Goal: Navigation & Orientation: Find specific page/section

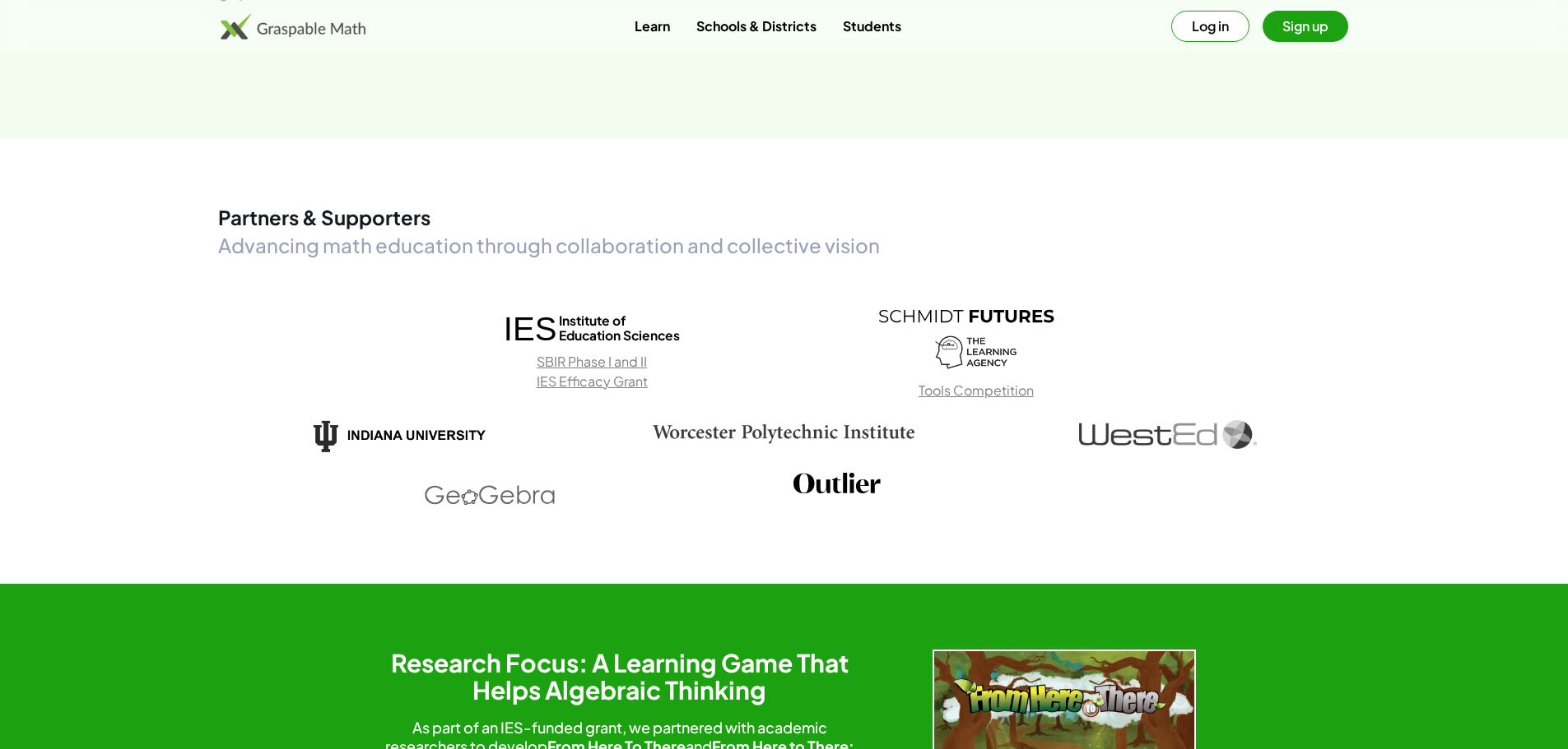
scroll to position [2551, 0]
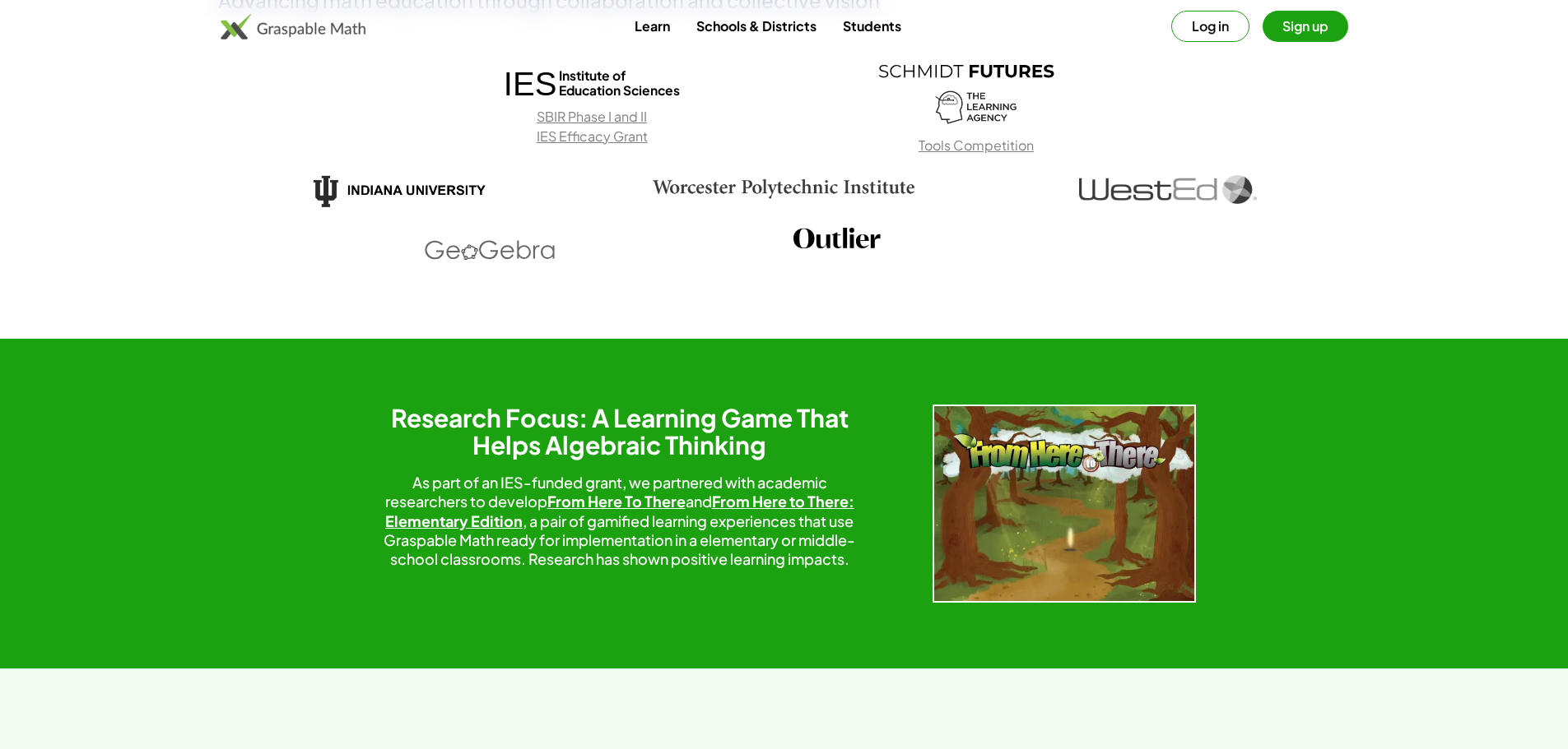
click at [650, 9] on div "Learn Schools & Districts Students Log in Sign up" at bounding box center [784, 26] width 1568 height 52
click at [644, 33] on link "Learn" at bounding box center [652, 26] width 62 height 31
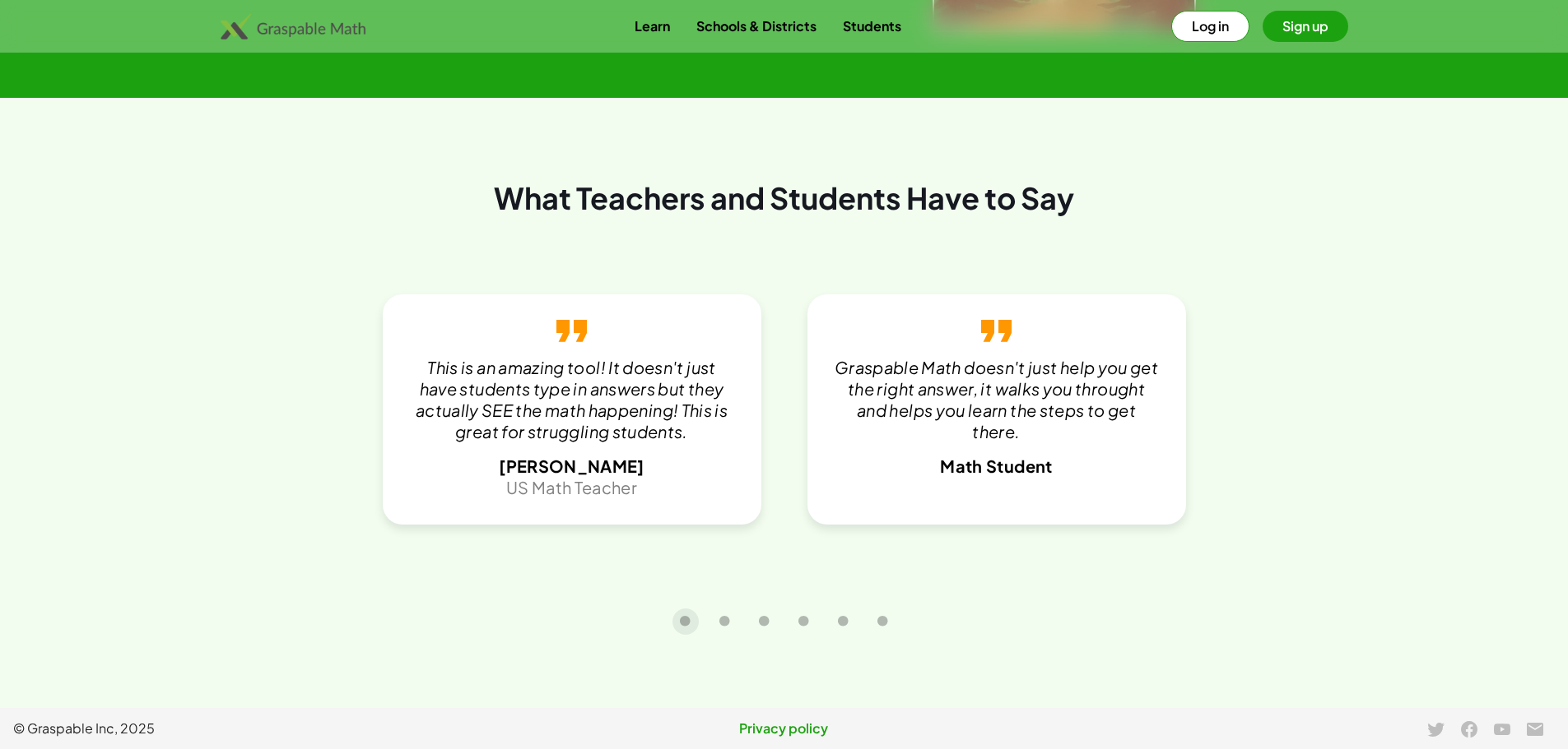
scroll to position [3537, 0]
click at [755, 34] on link "Schools & Districts" at bounding box center [756, 26] width 147 height 31
click at [867, 29] on link "Students" at bounding box center [872, 26] width 85 height 31
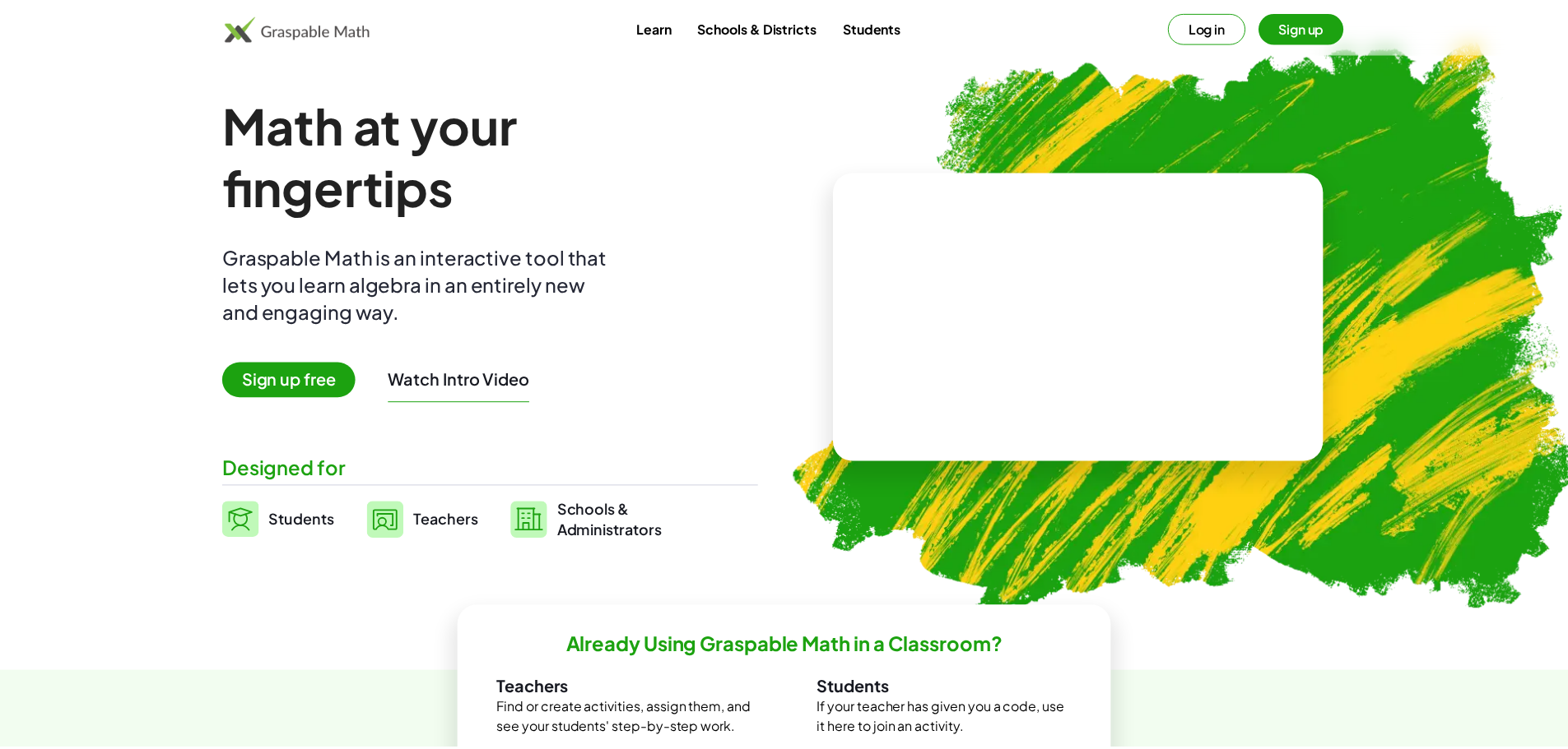
scroll to position [153, 0]
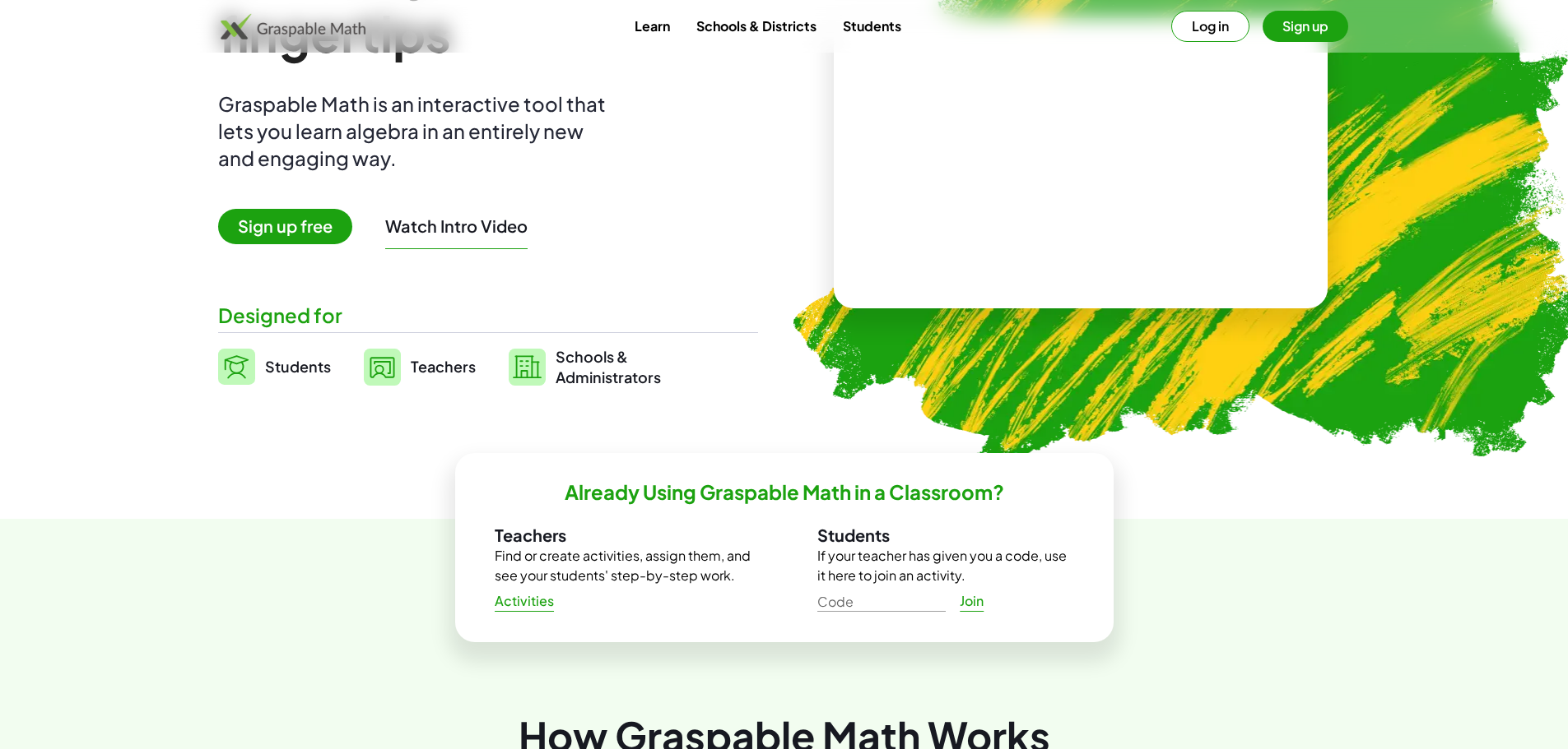
click at [763, 28] on link "Schools & Districts" at bounding box center [756, 26] width 147 height 31
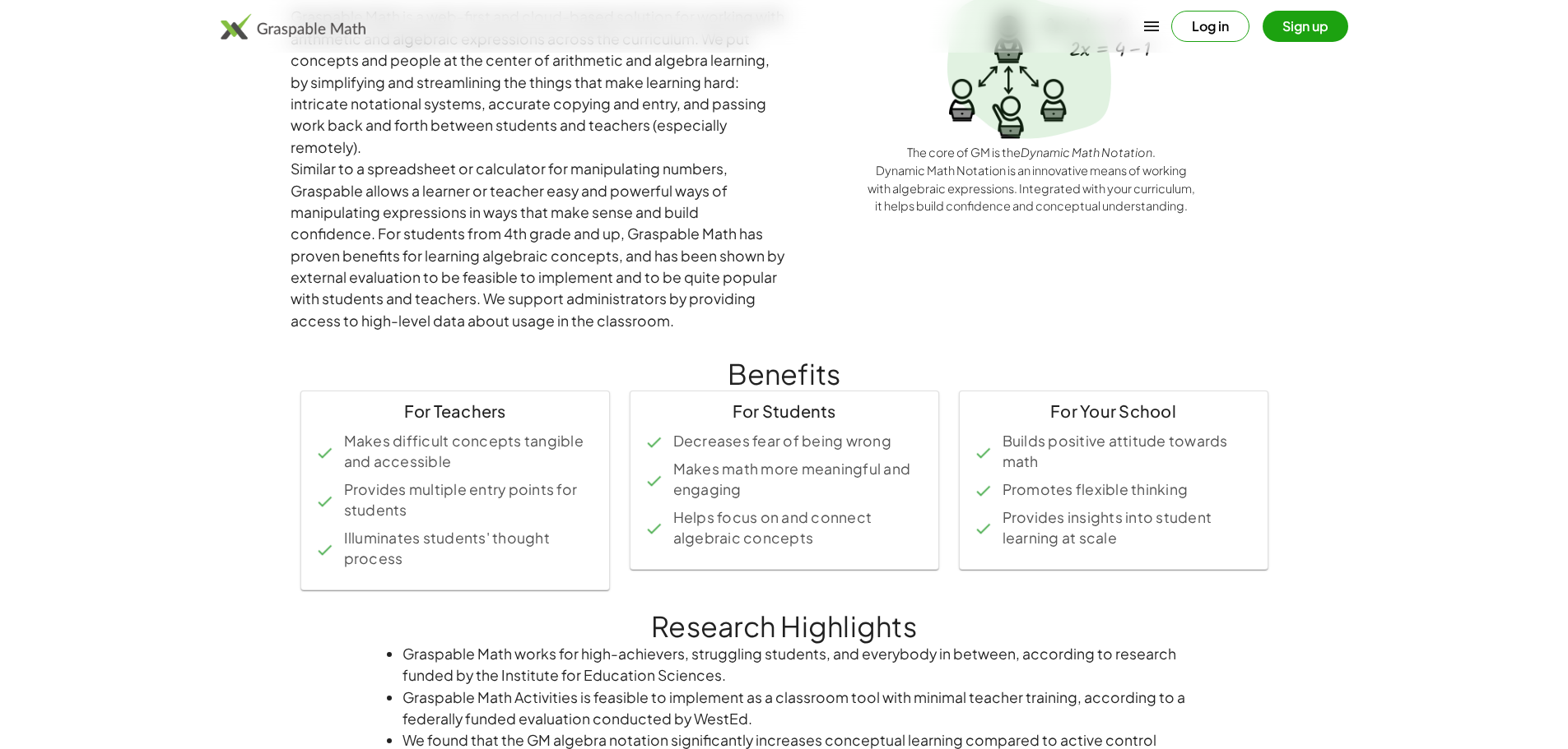
scroll to position [246, 0]
